Goal: Task Accomplishment & Management: Manage account settings

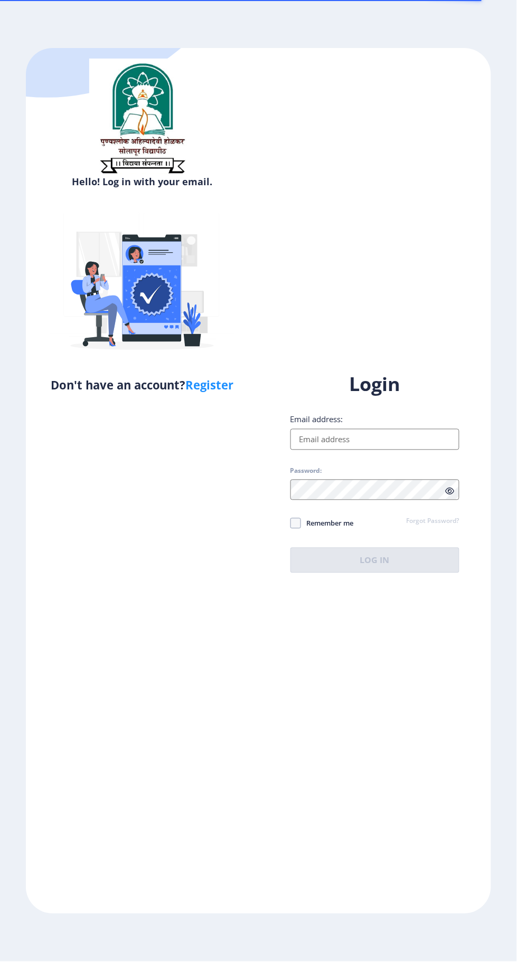
click at [408, 450] on input "Email address:" at bounding box center [374, 439] width 169 height 21
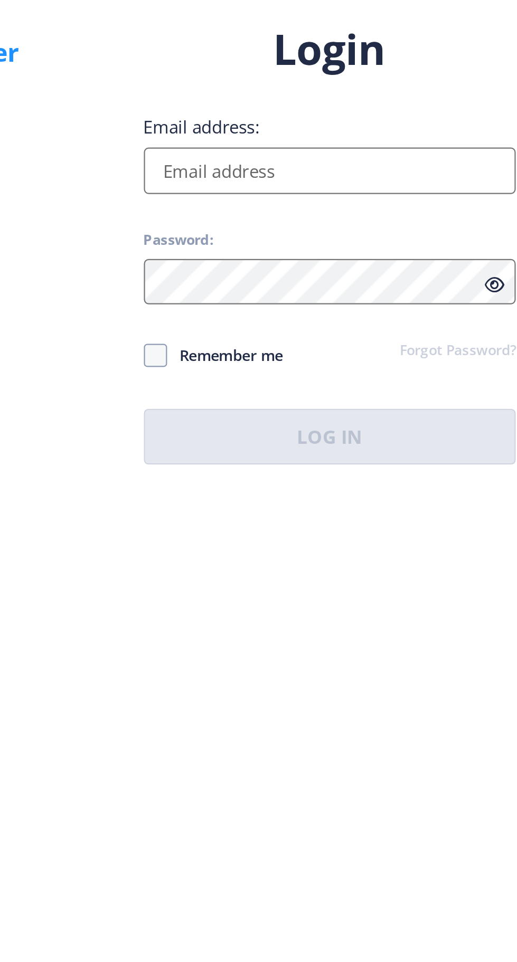
type input "santoshdolle99@gmail.com"
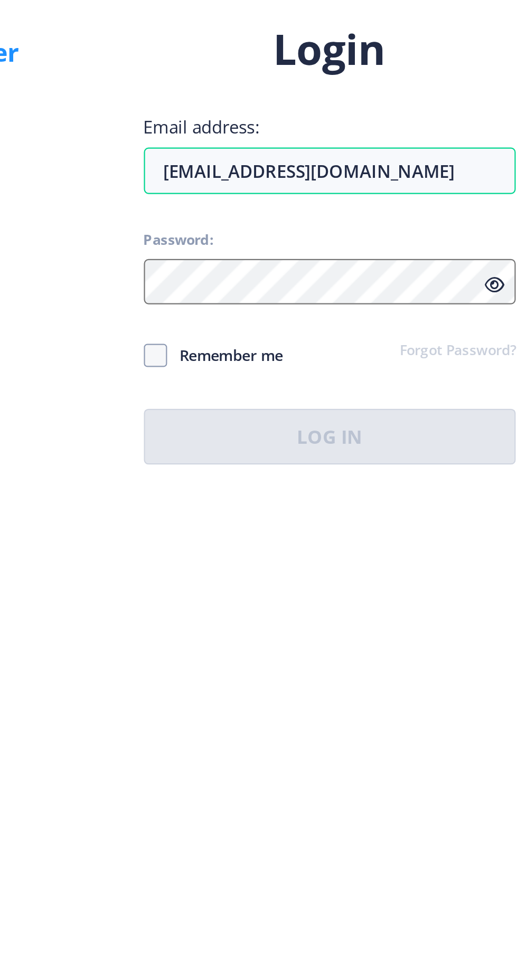
click at [451, 500] on div at bounding box center [374, 490] width 169 height 21
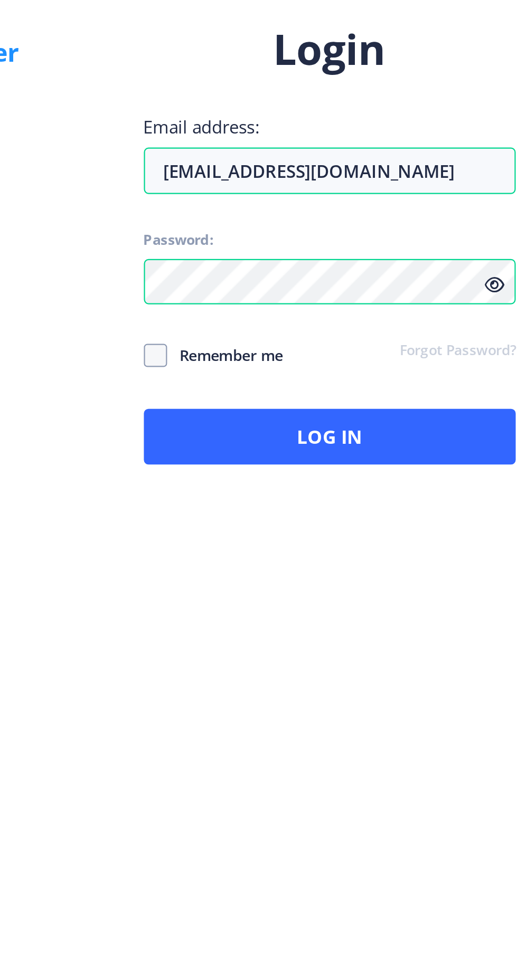
click at [330, 530] on span "Remember me" at bounding box center [327, 523] width 53 height 13
click at [291, 524] on input "Remember me" at bounding box center [290, 524] width 1 height 1
checkbox input "true"
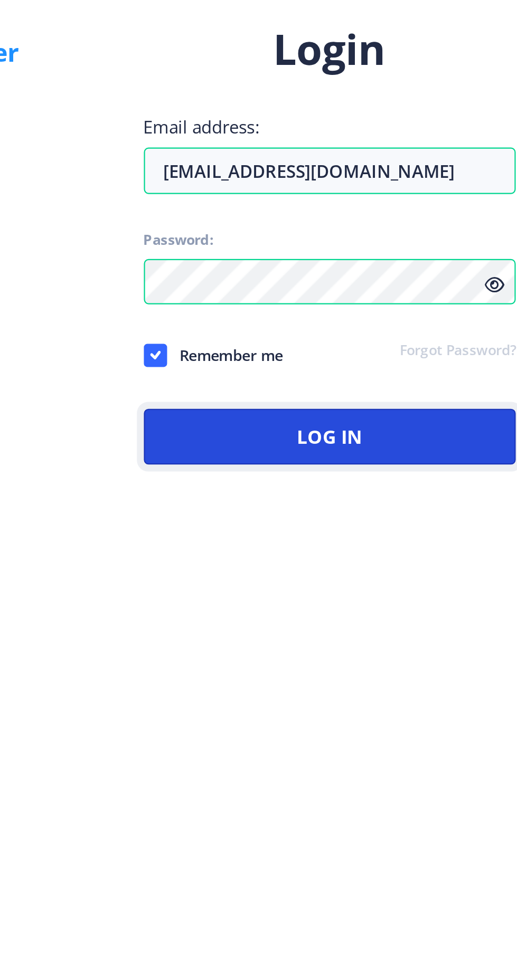
click at [401, 573] on button "Log In" at bounding box center [374, 560] width 169 height 25
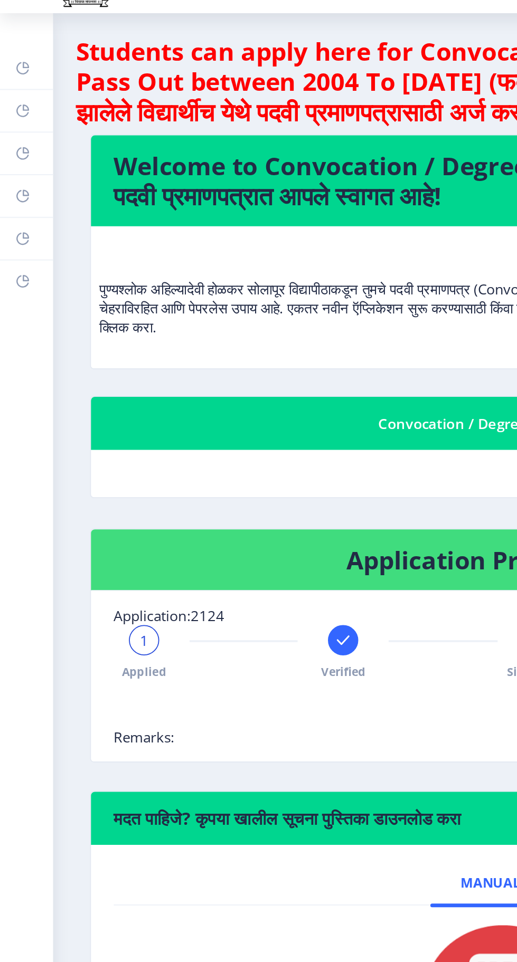
scroll to position [1, 0]
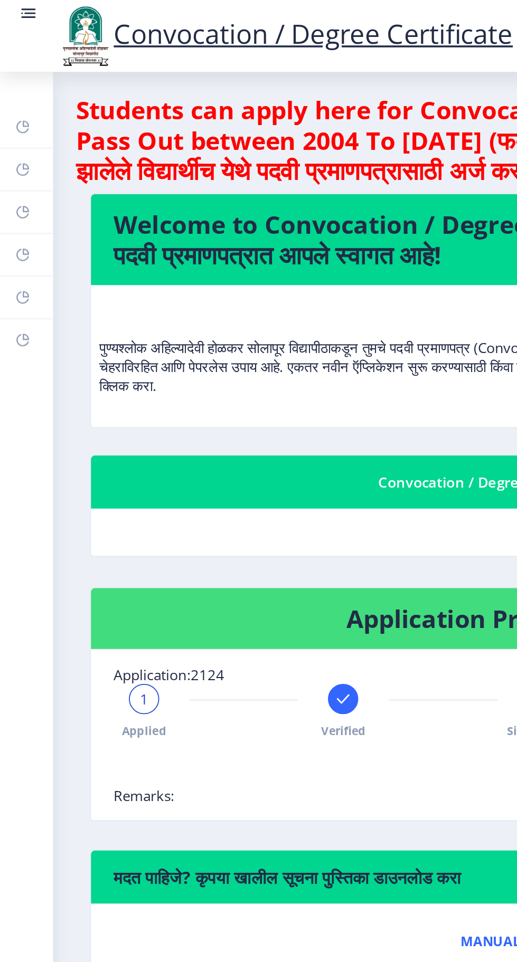
click at [20, 191] on link "Incorrect Certificate" at bounding box center [15, 189] width 30 height 23
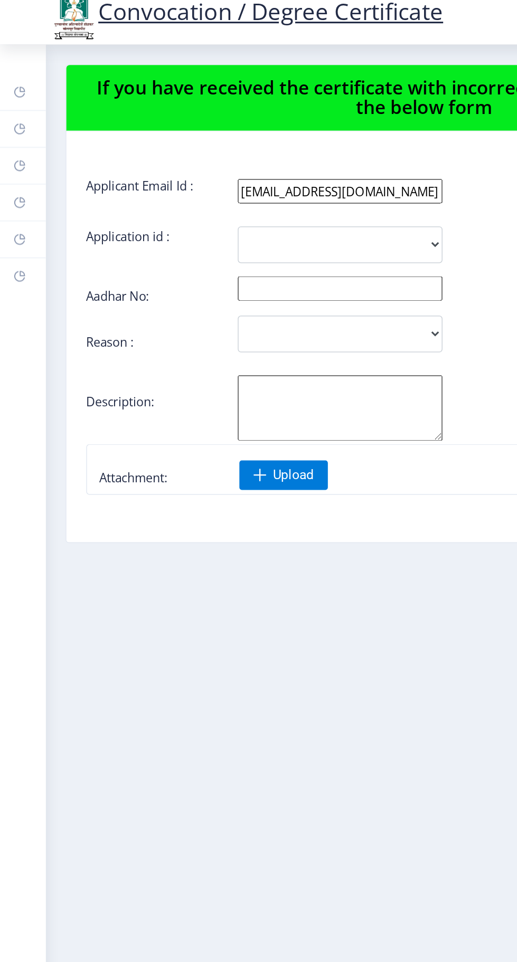
scroll to position [1, 0]
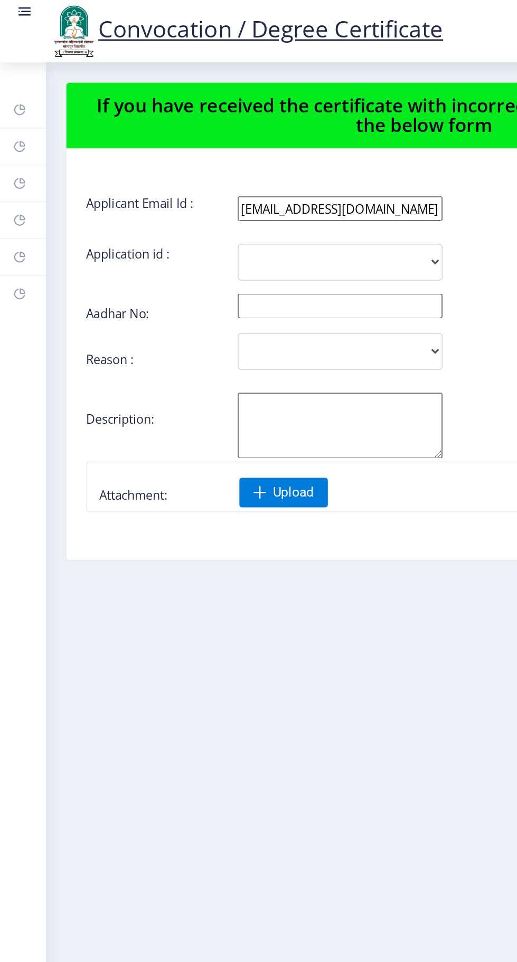
click at [20, 168] on link "Payment issue" at bounding box center [15, 165] width 30 height 23
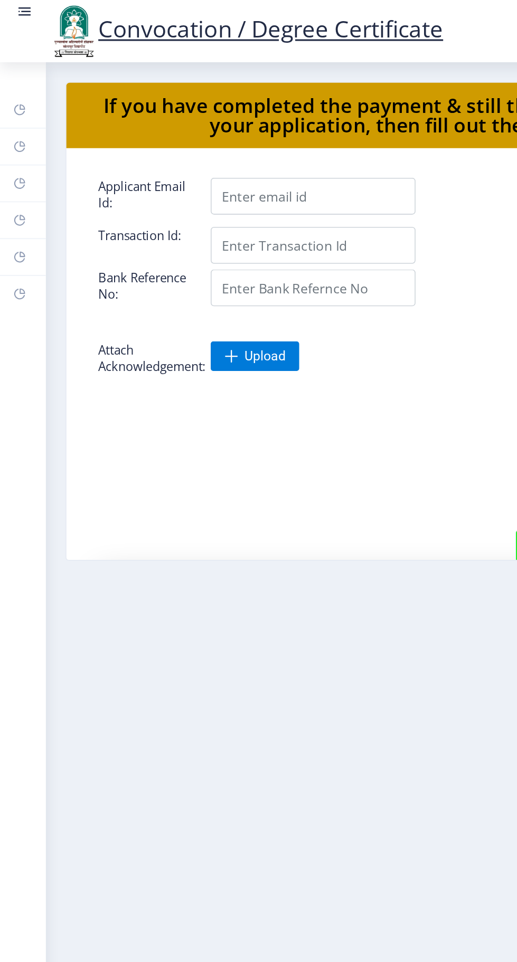
click at [17, 147] on link "Myapplication" at bounding box center [15, 141] width 30 height 23
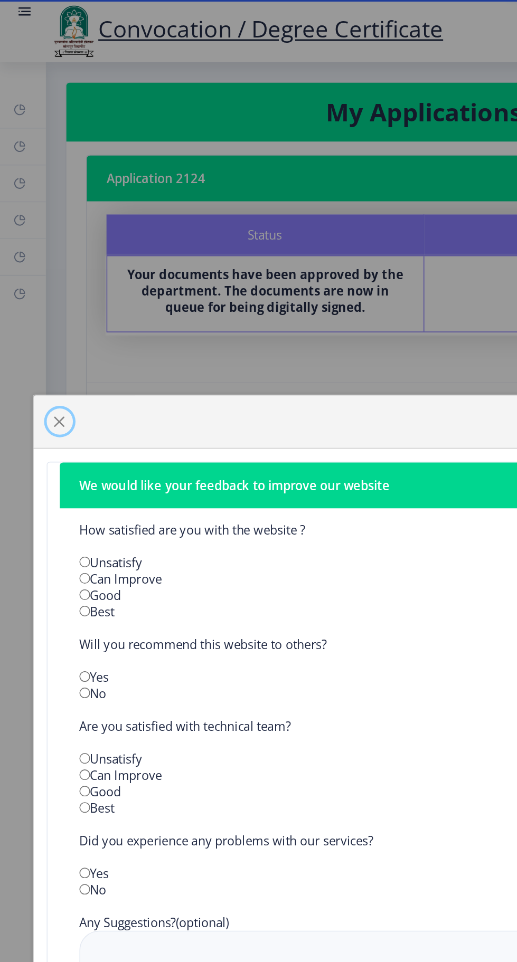
click at [41, 270] on span "button" at bounding box center [38, 272] width 8 height 8
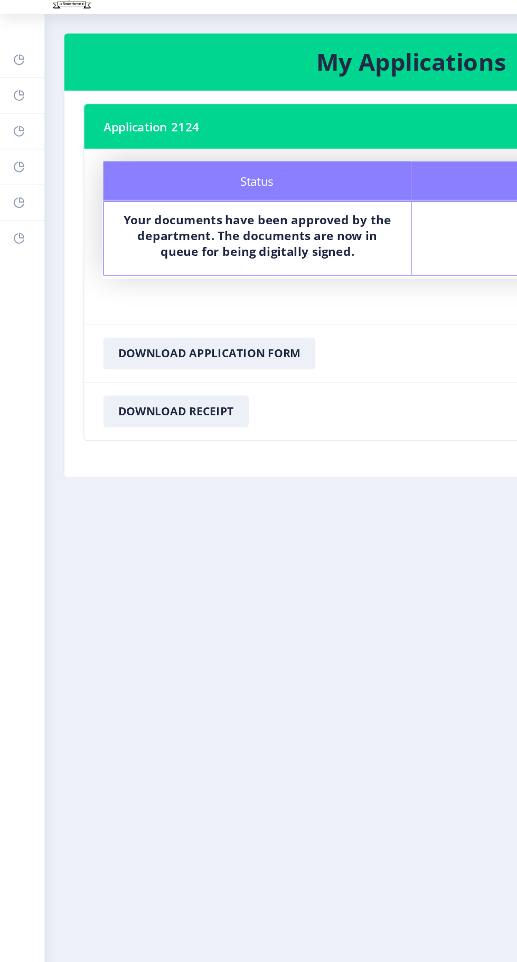
scroll to position [1, 0]
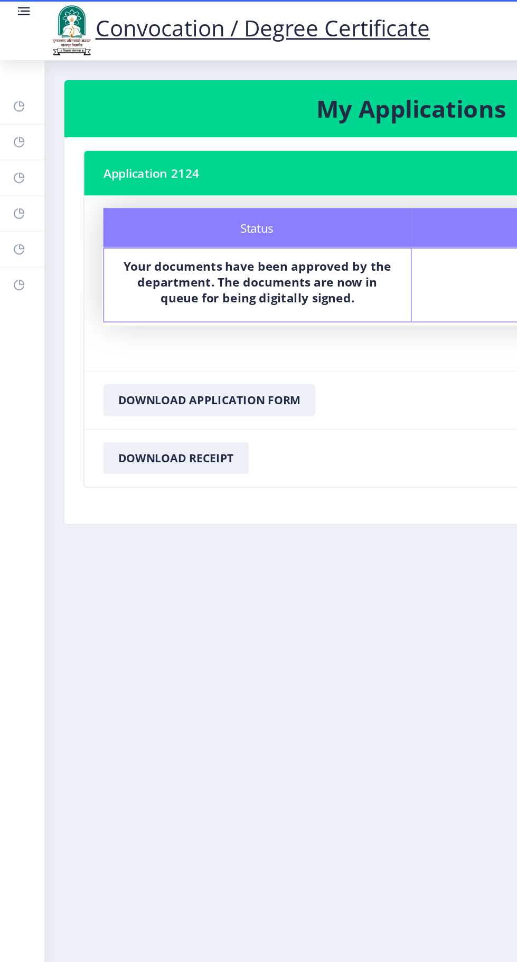
click at [23, 122] on link "Profile" at bounding box center [15, 118] width 30 height 23
select select "Male"
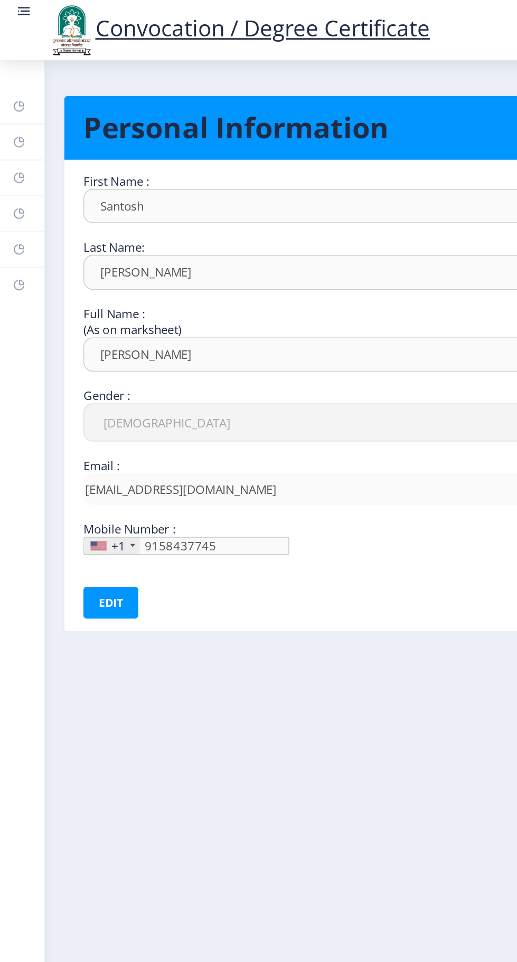
click at [17, 96] on link "Help/FAQ" at bounding box center [15, 94] width 30 height 23
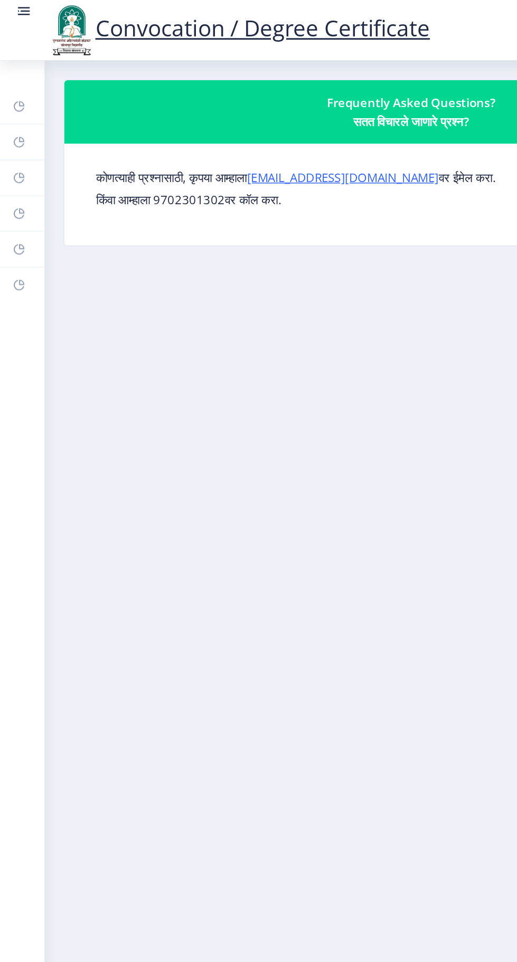
click at [13, 74] on rect at bounding box center [12, 71] width 8 height 8
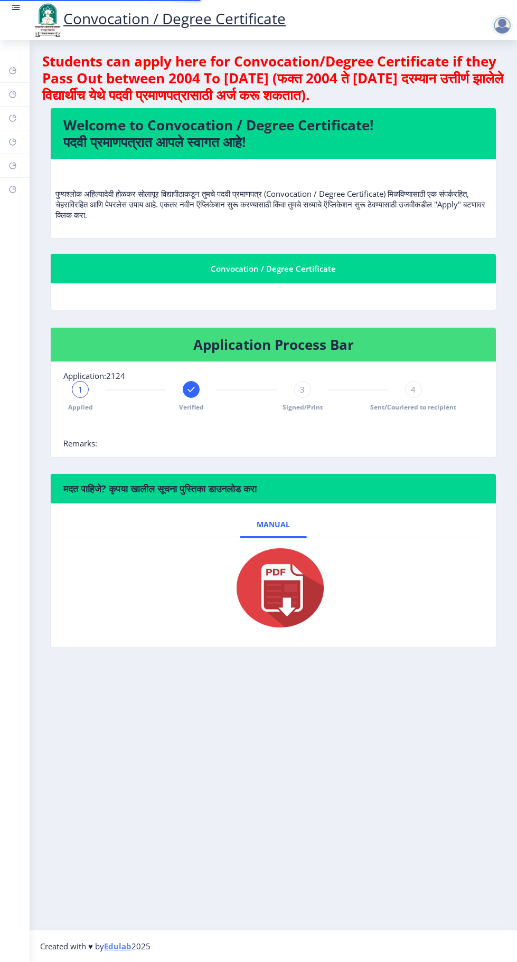
scroll to position [1, 0]
